Goal: Task Accomplishment & Management: Use online tool/utility

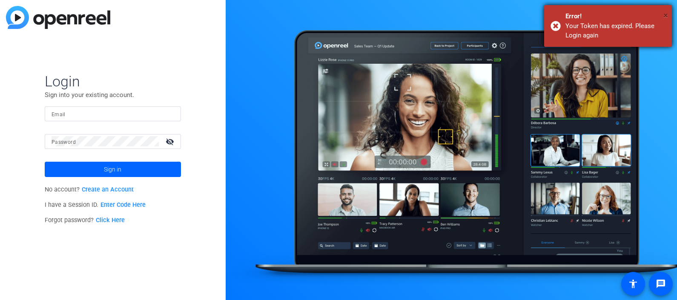
click at [665, 13] on span "×" at bounding box center [666, 15] width 5 height 10
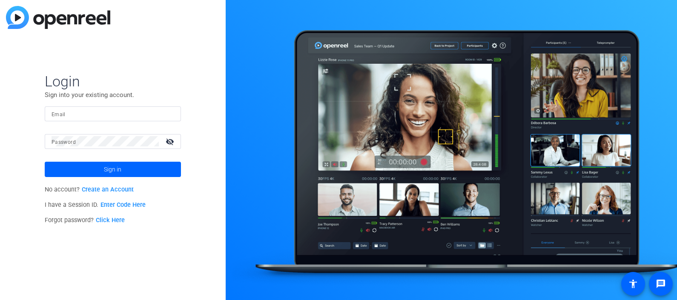
click at [106, 111] on input "Email" at bounding box center [113, 114] width 123 height 10
click at [78, 135] on div at bounding box center [105, 141] width 107 height 15
click at [45, 162] on button "Sign in" at bounding box center [113, 169] width 136 height 15
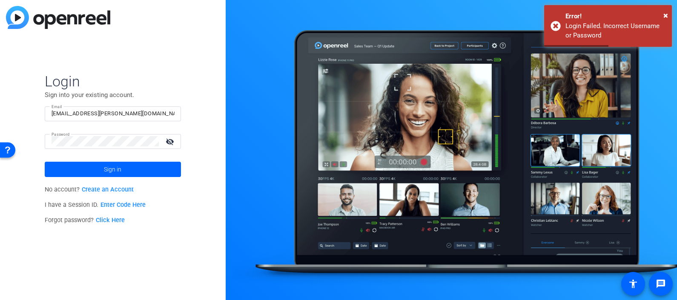
click at [164, 143] on mat-icon "visibility_off" at bounding box center [171, 141] width 20 height 12
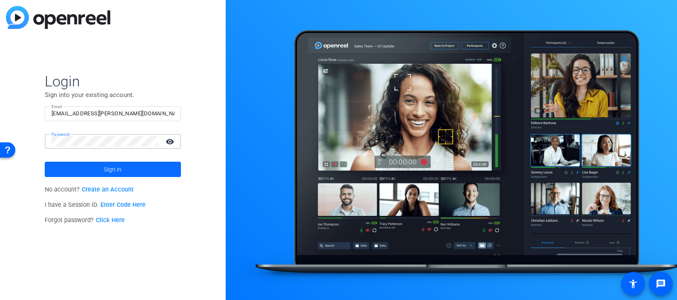
click at [102, 170] on span at bounding box center [113, 169] width 136 height 20
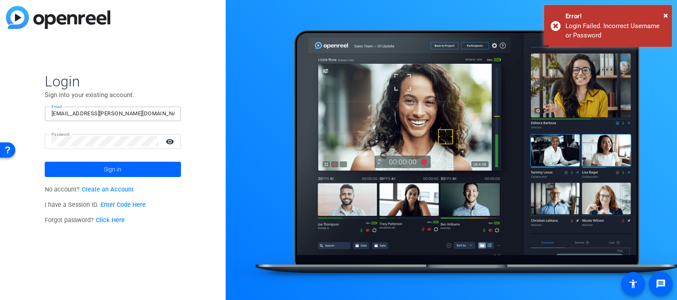
click at [151, 113] on input "[EMAIL_ADDRESS][PERSON_NAME][DOMAIN_NAME]" at bounding box center [113, 114] width 123 height 10
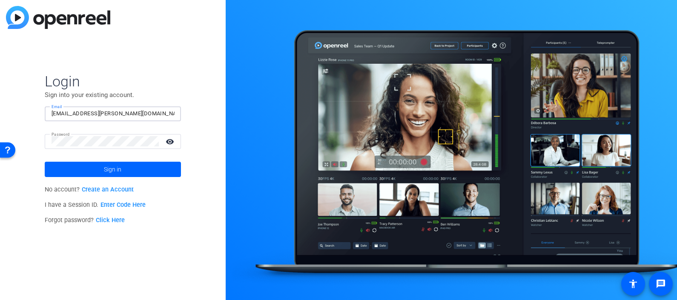
type input "[EMAIL_ADDRESS][PERSON_NAME][DOMAIN_NAME]"
click at [194, 42] on div "Login Sign into your existing account. Email [EMAIL_ADDRESS][PERSON_NAME][DOMAI…" at bounding box center [113, 150] width 226 height 300
click at [70, 166] on span at bounding box center [113, 169] width 136 height 20
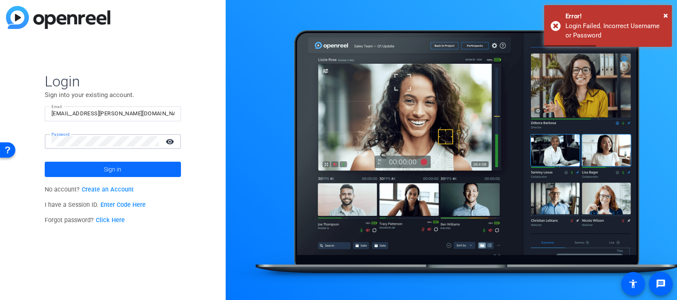
click at [125, 169] on span at bounding box center [113, 169] width 136 height 20
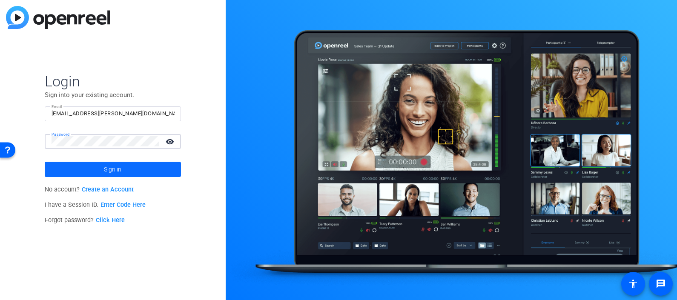
click at [151, 166] on span at bounding box center [113, 169] width 136 height 20
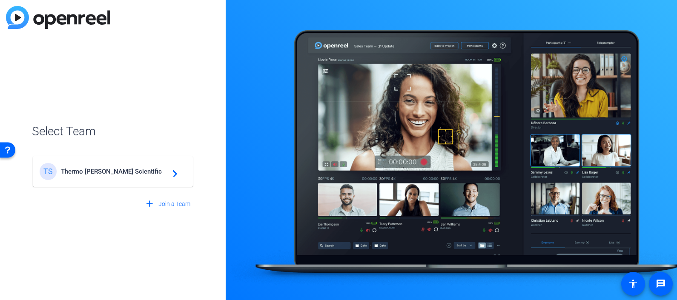
click at [139, 167] on div "TS Thermo [PERSON_NAME] Scientific navigate_next" at bounding box center [113, 171] width 147 height 17
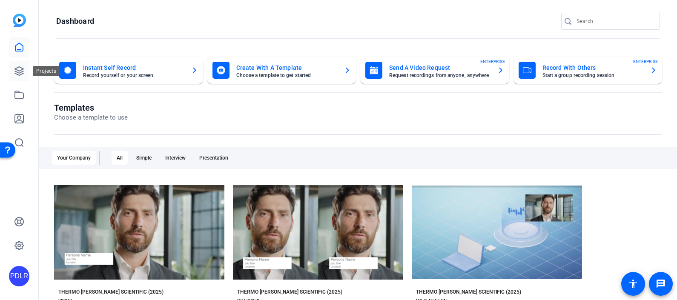
click at [16, 77] on link at bounding box center [19, 71] width 20 height 20
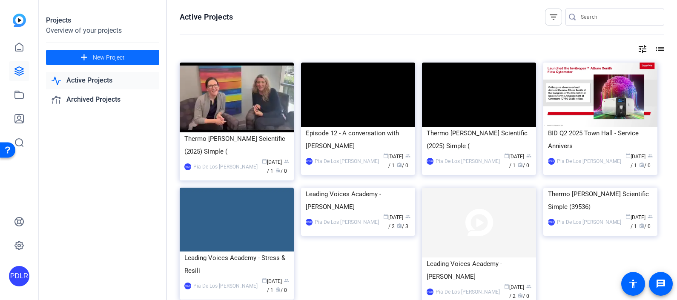
click at [109, 55] on span "New Project" at bounding box center [109, 57] width 32 height 9
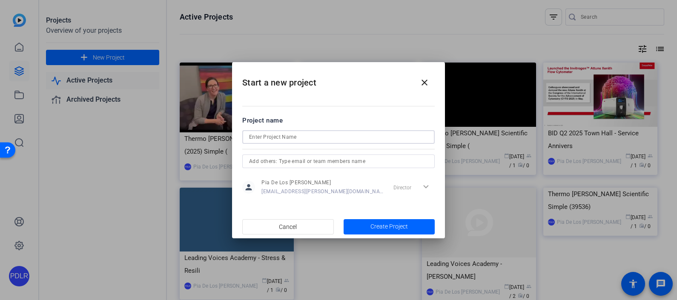
click at [290, 135] on input at bounding box center [338, 137] width 179 height 10
type input "Episode 14 - A conversation with [PERSON_NAME]"
click at [394, 223] on span "Create Project" at bounding box center [389, 226] width 37 height 9
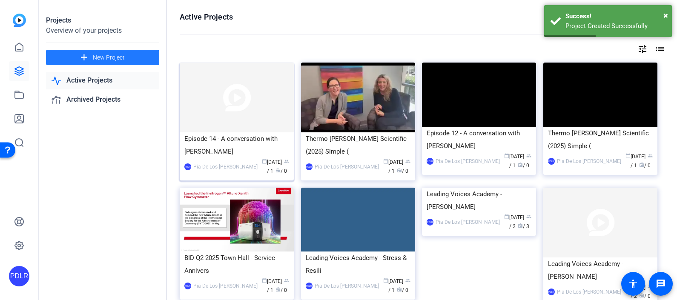
click at [224, 138] on div "Episode 14 - A conversation with [PERSON_NAME]" at bounding box center [236, 145] width 105 height 26
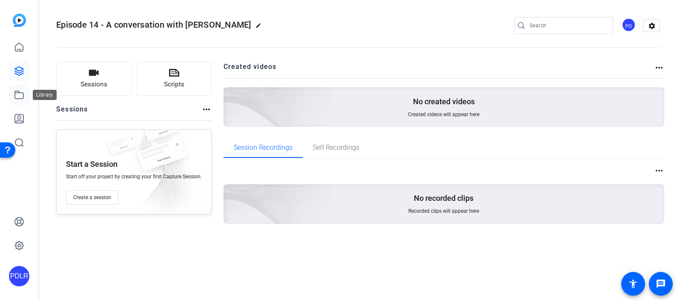
click at [17, 100] on icon at bounding box center [19, 95] width 10 height 10
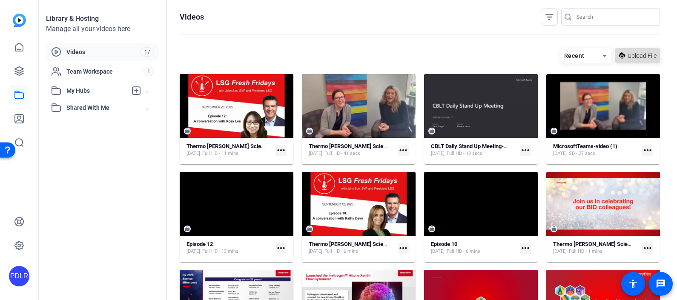
click at [635, 53] on span "Upload File" at bounding box center [642, 56] width 29 height 9
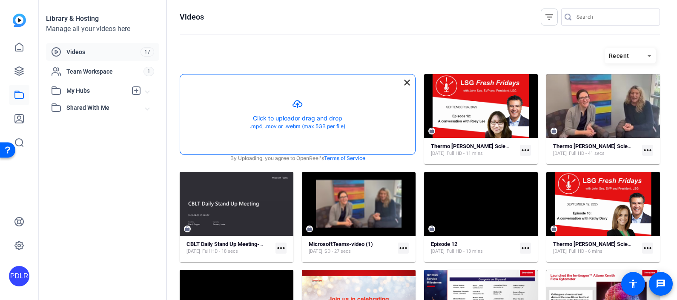
click at [293, 121] on button "button" at bounding box center [297, 115] width 235 height 80
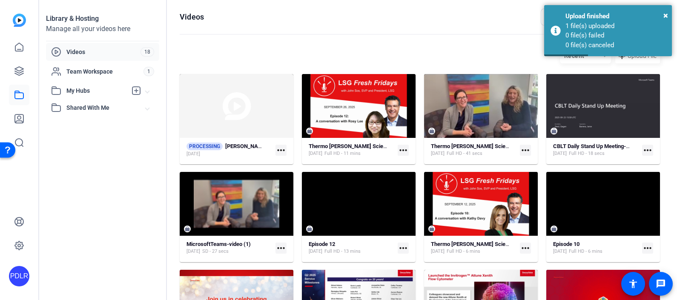
click at [442, 43] on openreel-divider-bar at bounding box center [420, 35] width 480 height 18
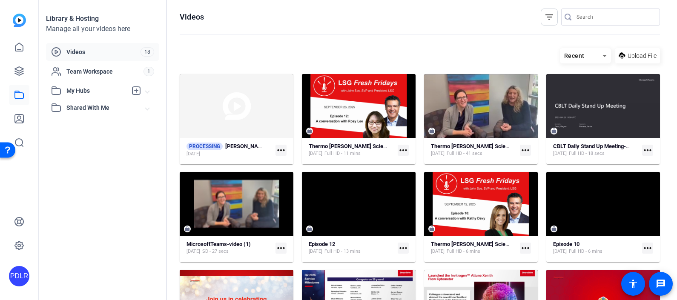
drag, startPoint x: 478, startPoint y: 45, endPoint x: 496, endPoint y: 43, distance: 18.1
click at [479, 45] on hosting-toolbar "Recent Upload File" at bounding box center [420, 59] width 480 height 30
click at [628, 57] on span "Upload File" at bounding box center [642, 56] width 29 height 9
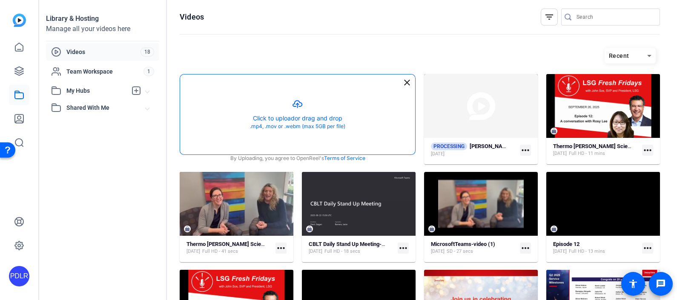
click at [290, 114] on button "button" at bounding box center [297, 115] width 235 height 80
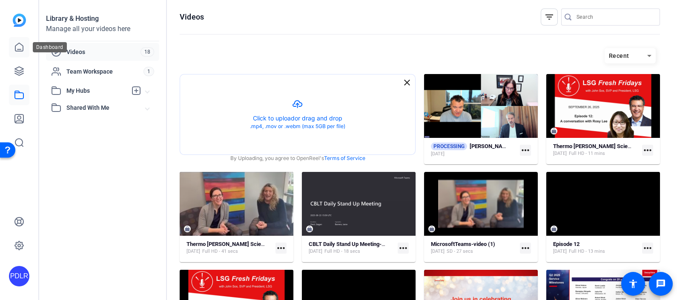
click at [19, 48] on icon at bounding box center [19, 47] width 10 height 10
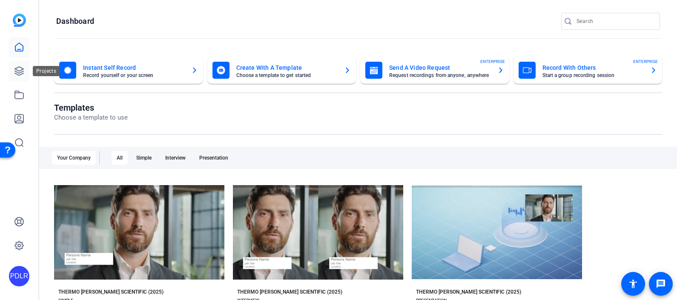
click at [24, 72] on icon at bounding box center [19, 71] width 10 height 10
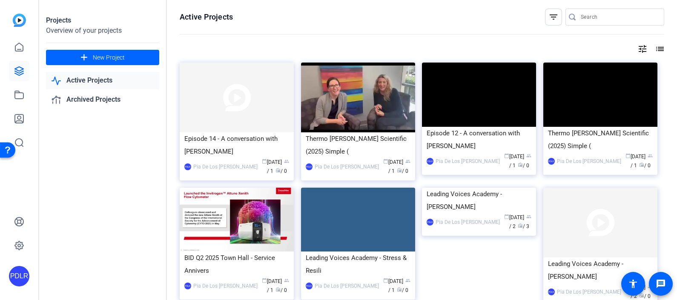
click at [242, 103] on img at bounding box center [237, 98] width 114 height 70
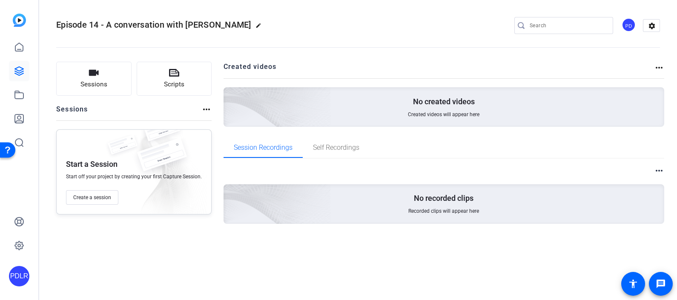
click at [409, 49] on openreel-divider-bar at bounding box center [358, 45] width 604 height 26
click at [664, 66] on mat-icon "more_horiz" at bounding box center [659, 68] width 10 height 10
click at [575, 61] on div at bounding box center [338, 150] width 677 height 300
click at [26, 45] on link at bounding box center [19, 47] width 20 height 20
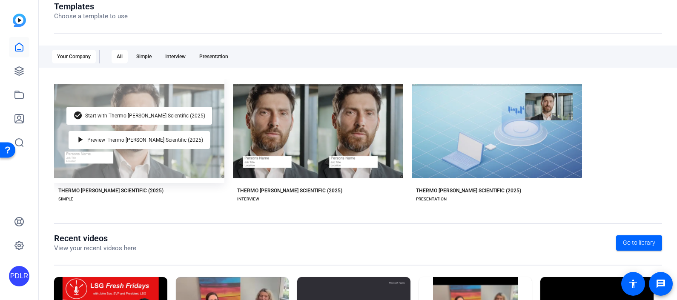
scroll to position [106, 0]
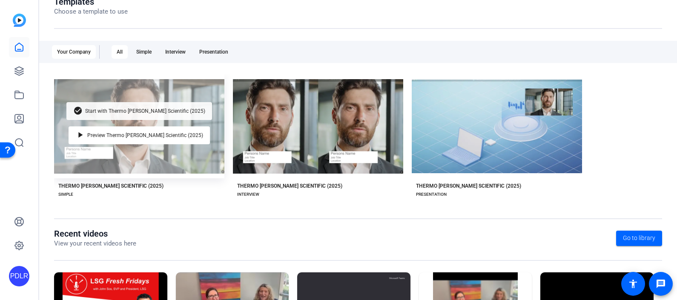
click at [135, 109] on span "Start with Thermo [PERSON_NAME] Scientific (2025)" at bounding box center [145, 111] width 120 height 5
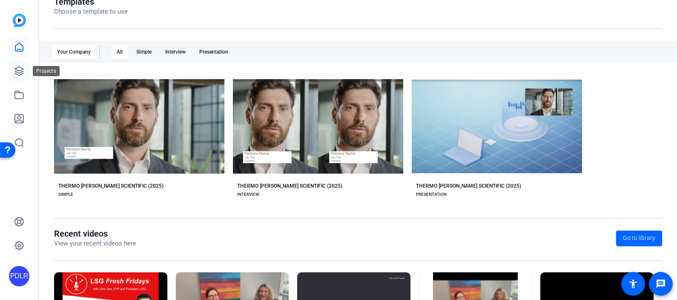
click at [17, 73] on icon at bounding box center [19, 71] width 10 height 10
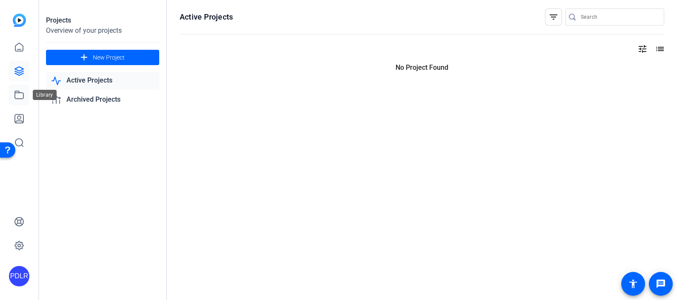
click at [16, 92] on icon at bounding box center [19, 95] width 10 height 10
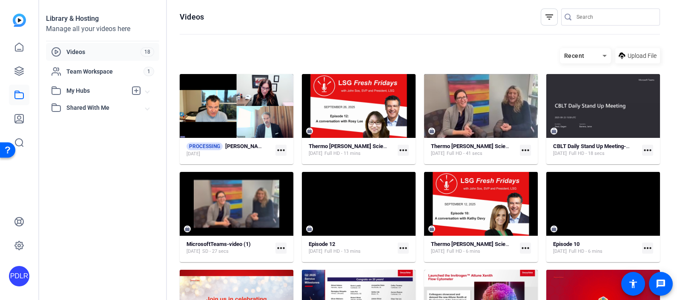
click at [281, 151] on mat-icon "more_horiz" at bounding box center [281, 150] width 11 height 11
click at [310, 175] on span "Remove from [GEOGRAPHIC_DATA]" at bounding box center [324, 173] width 86 height 10
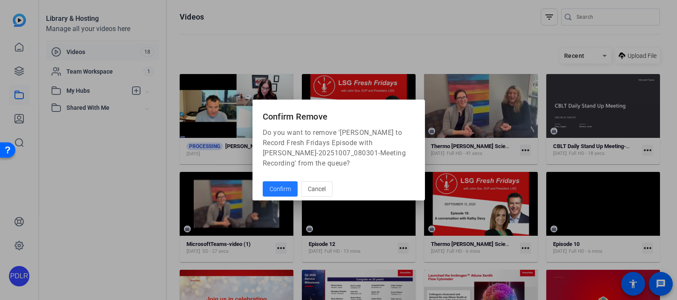
click at [282, 187] on span "Confirm" at bounding box center [280, 189] width 21 height 9
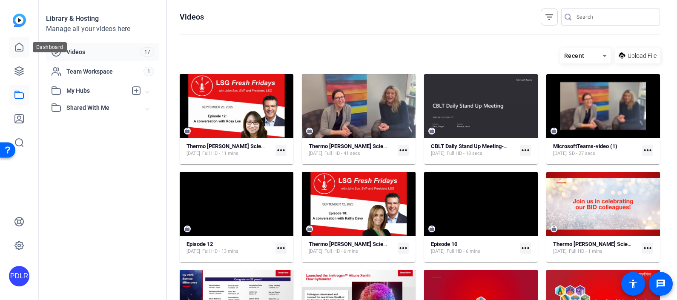
click at [28, 49] on link at bounding box center [19, 47] width 20 height 20
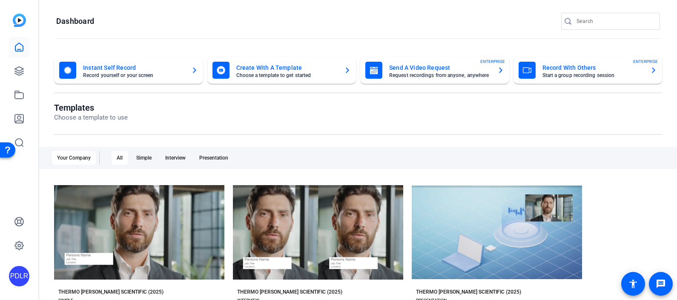
click at [464, 17] on openreel-page-title "Dashboard" at bounding box center [358, 21] width 604 height 17
click at [16, 88] on link at bounding box center [19, 95] width 20 height 20
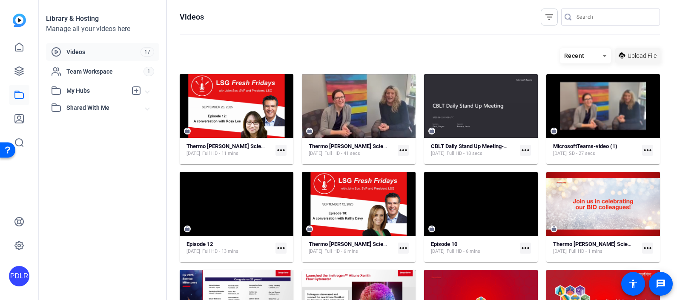
click at [628, 57] on span "Upload File" at bounding box center [642, 56] width 29 height 9
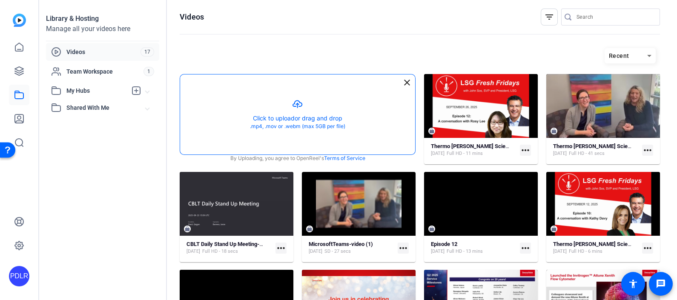
click at [305, 118] on button "button" at bounding box center [297, 115] width 235 height 80
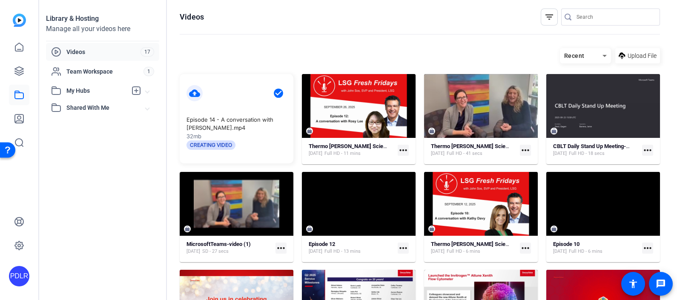
click at [270, 58] on div "Recent Upload File" at bounding box center [420, 55] width 480 height 15
